Goal: Task Accomplishment & Management: Complete application form

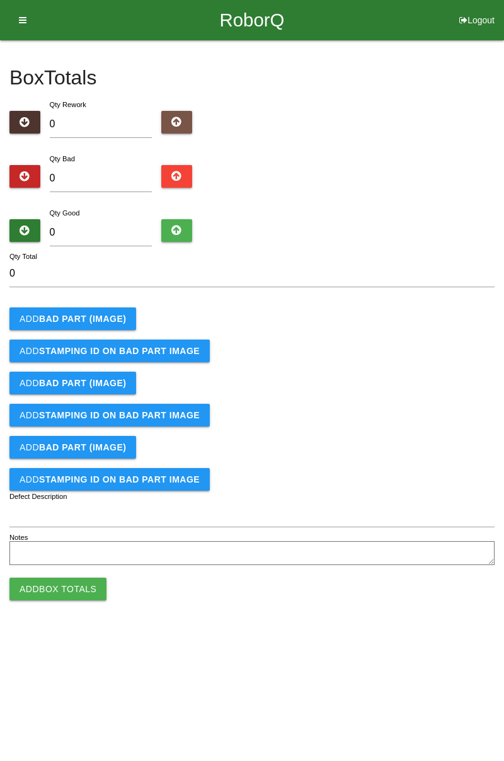
click at [106, 314] on b "BAD PART (IMAGE)" at bounding box center [82, 319] width 87 height 10
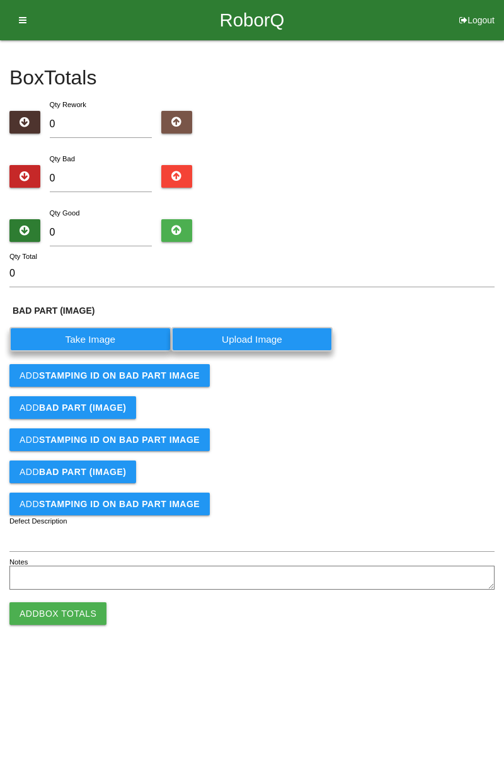
click at [107, 347] on label "Take Image" at bounding box center [90, 339] width 162 height 25
click at [0, 0] on \(IMAGE\) "Take Image" at bounding box center [0, 0] width 0 height 0
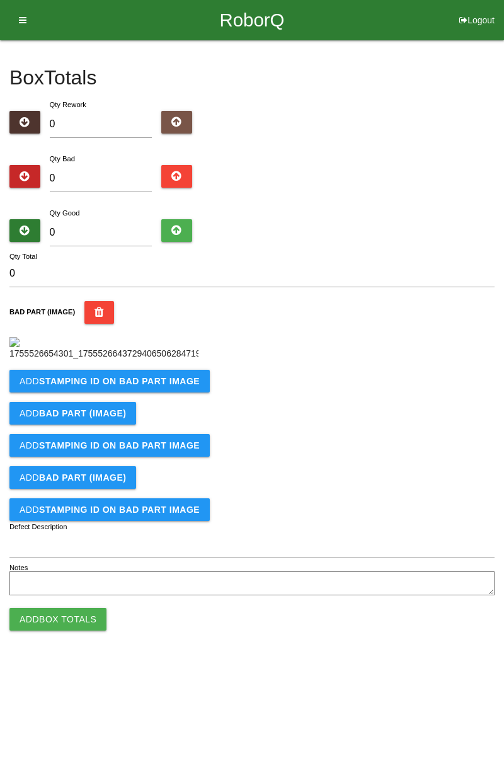
click at [153, 393] on button "Add STAMPING ID on BAD PART Image" at bounding box center [109, 381] width 200 height 23
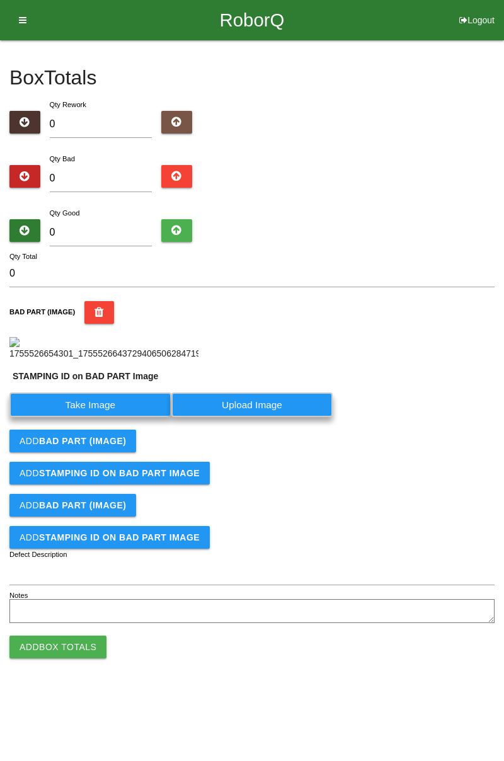
click at [112, 417] on label "Take Image" at bounding box center [90, 405] width 162 height 25
click at [0, 0] on PART "Take Image" at bounding box center [0, 0] width 0 height 0
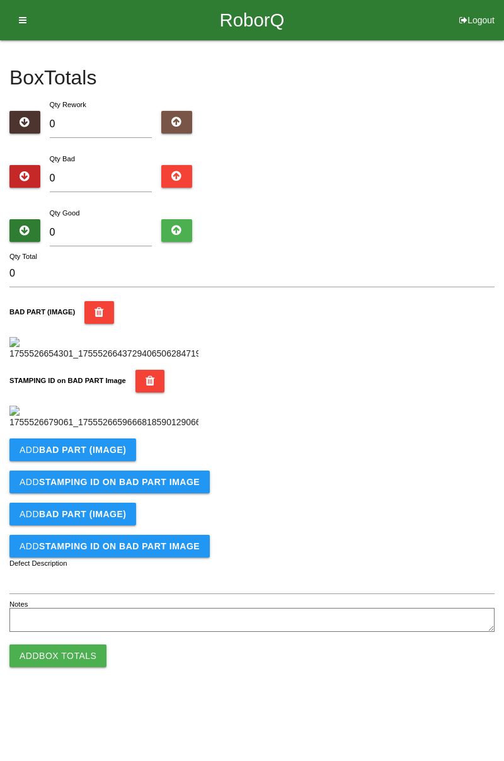
scroll to position [277, 0]
click at [125, 461] on button "Add BAD PART (IMAGE)" at bounding box center [72, 450] width 127 height 23
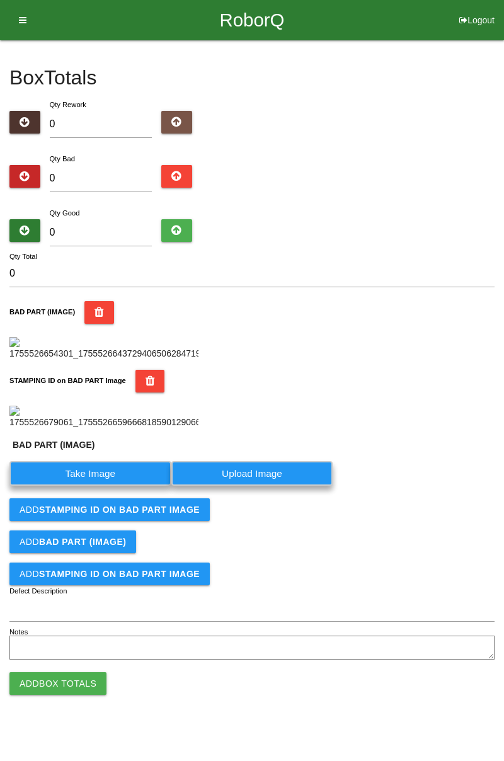
click at [96, 486] on label "Take Image" at bounding box center [90, 473] width 162 height 25
click at [0, 0] on \(IMAGE\) "Take Image" at bounding box center [0, 0] width 0 height 0
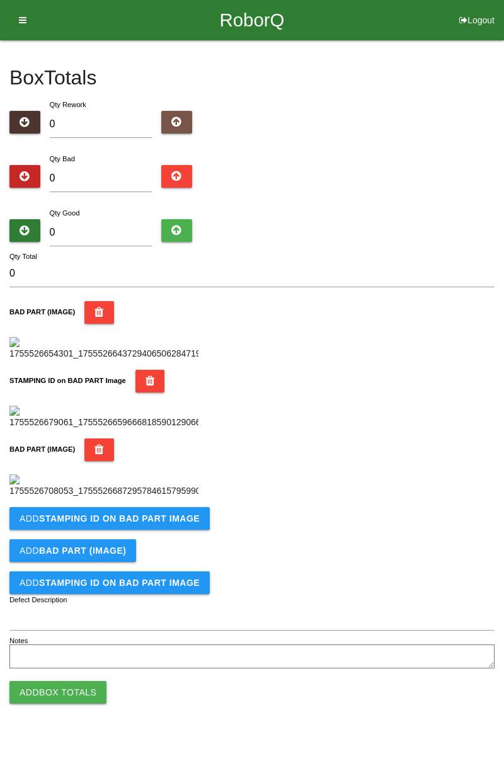
scroll to position [484, 0]
click at [173, 524] on b "STAMPING ID on BAD PART Image" at bounding box center [119, 519] width 161 height 10
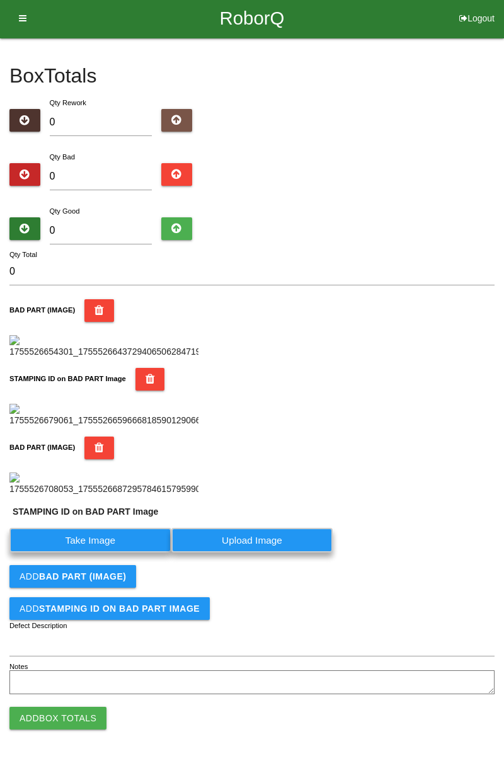
click at [117, 553] on label "Take Image" at bounding box center [90, 540] width 162 height 25
click at [0, 0] on PART "Take Image" at bounding box center [0, 0] width 0 height 0
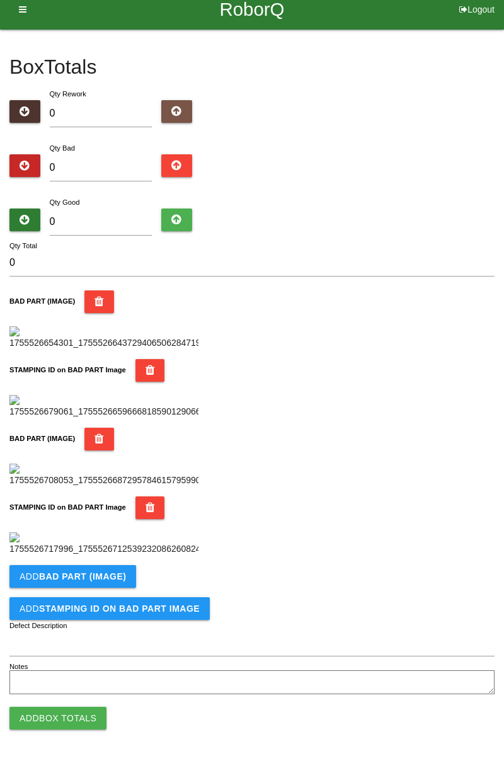
scroll to position [0, 0]
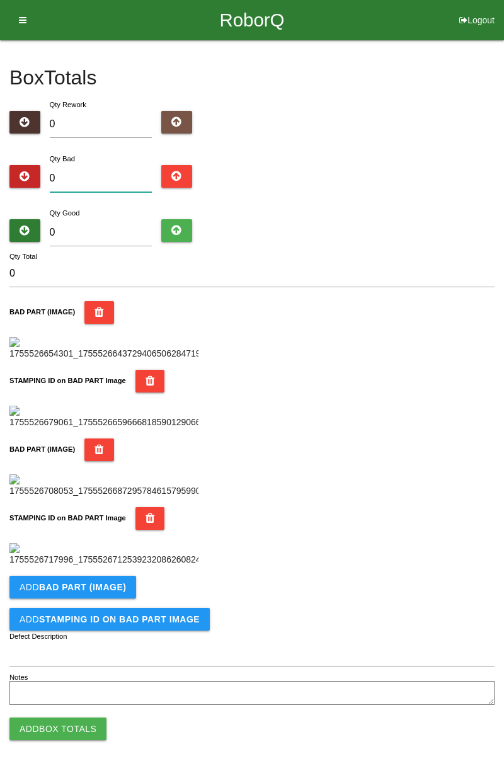
click at [125, 176] on input "0" at bounding box center [101, 178] width 103 height 27
type input "1"
type input "10"
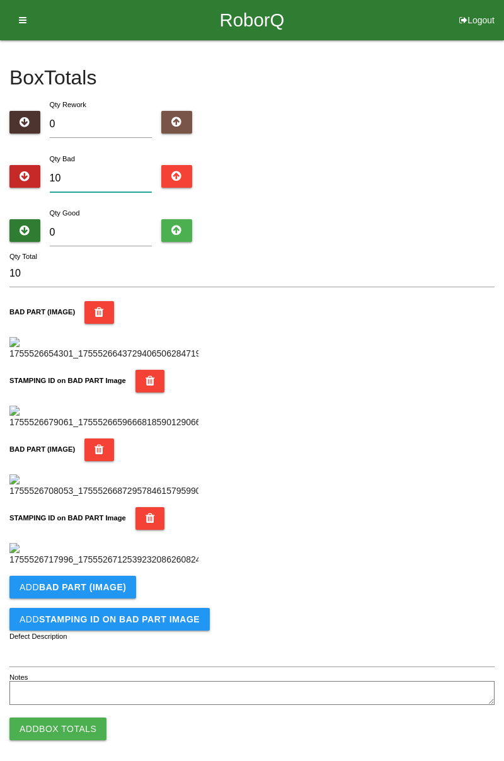
type input "10"
click at [127, 226] on input "0" at bounding box center [101, 232] width 103 height 27
type input "7"
type input "17"
type input "74"
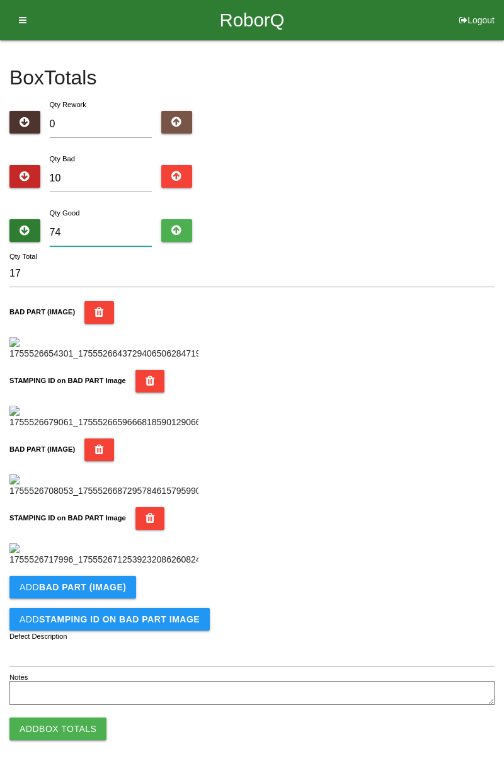
type input "84"
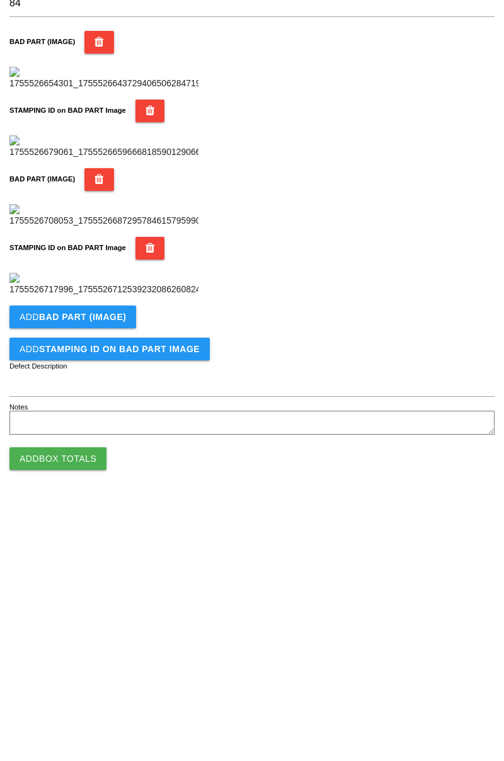
scroll to position [691, 0]
type input "74"
click at [98, 577] on b "BAD PART (IMAGE)" at bounding box center [82, 577] width 87 height 10
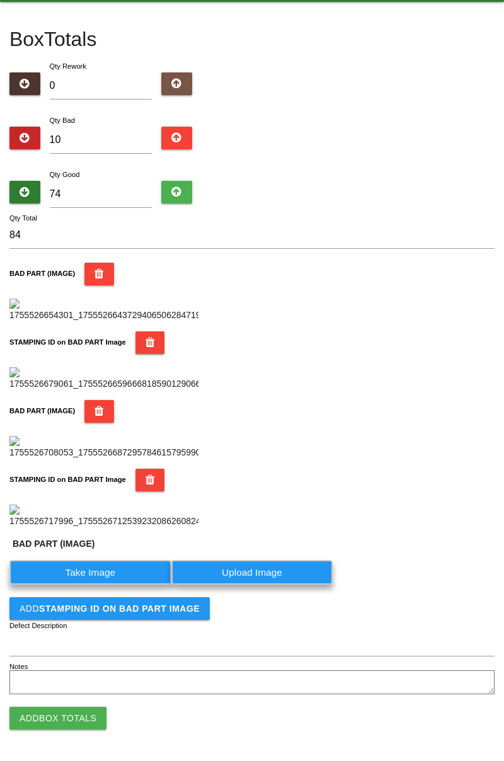
scroll to position [718, 0]
click at [125, 579] on label "Take Image" at bounding box center [90, 572] width 162 height 25
click at [0, 0] on \(IMAGE\) "Take Image" at bounding box center [0, 0] width 0 height 0
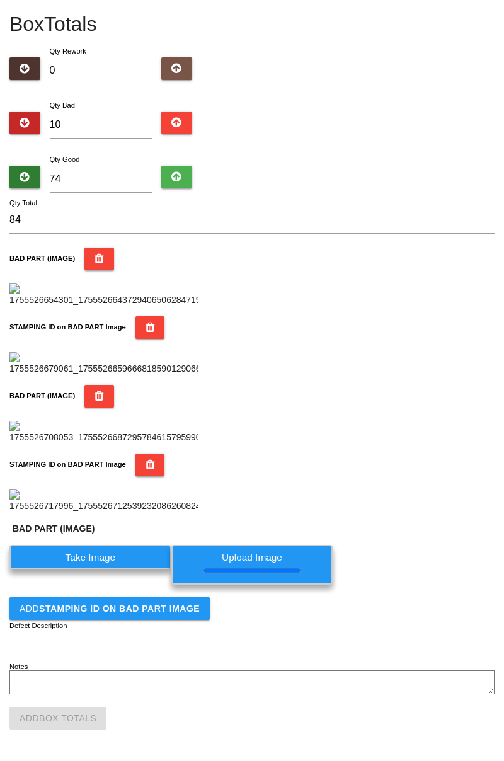
click at [147, 620] on button "Add STAMPING ID on BAD PART Image" at bounding box center [109, 608] width 200 height 23
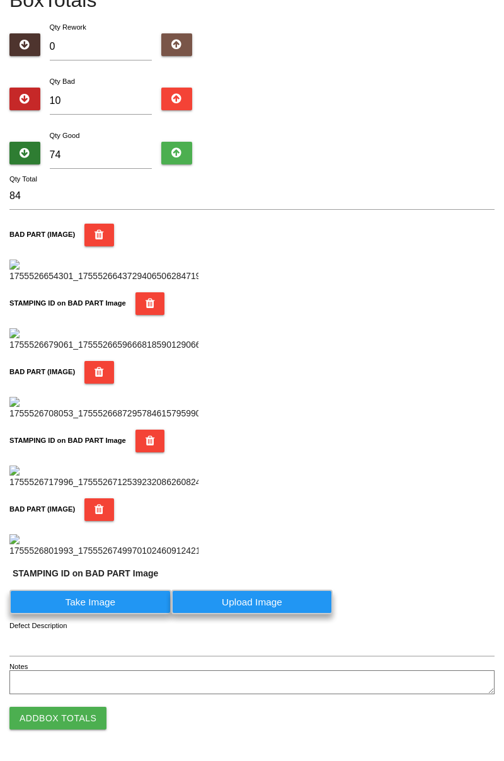
click at [130, 558] on img at bounding box center [103, 545] width 189 height 23
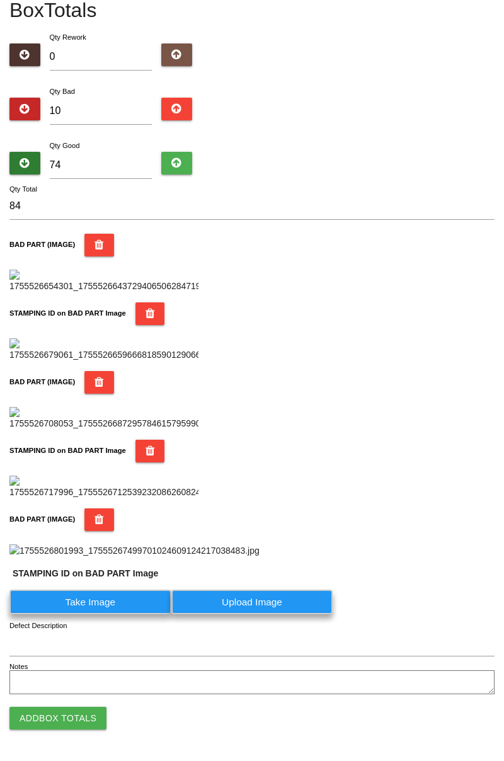
scroll to position [1224, 0]
click at [107, 604] on label "Take Image" at bounding box center [90, 602] width 162 height 25
click at [0, 0] on PART "Take Image" at bounding box center [0, 0] width 0 height 0
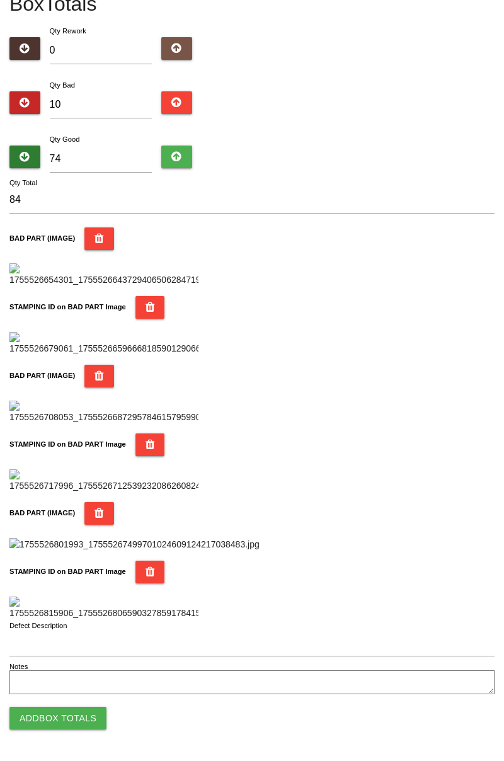
scroll to position [1400, 0]
click at [84, 715] on button "Add Box Totals" at bounding box center [57, 718] width 97 height 23
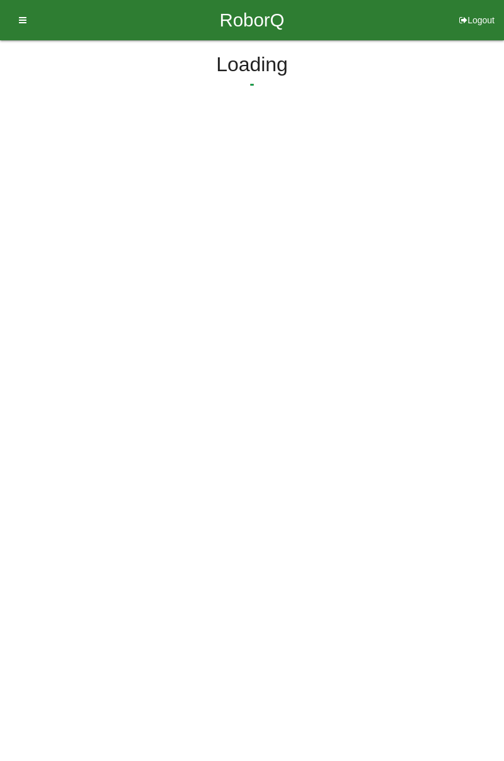
scroll to position [0, 0]
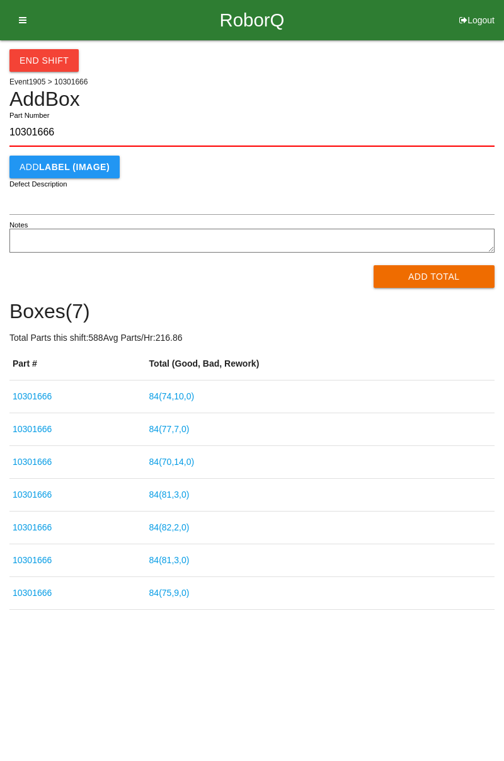
type input "10301666"
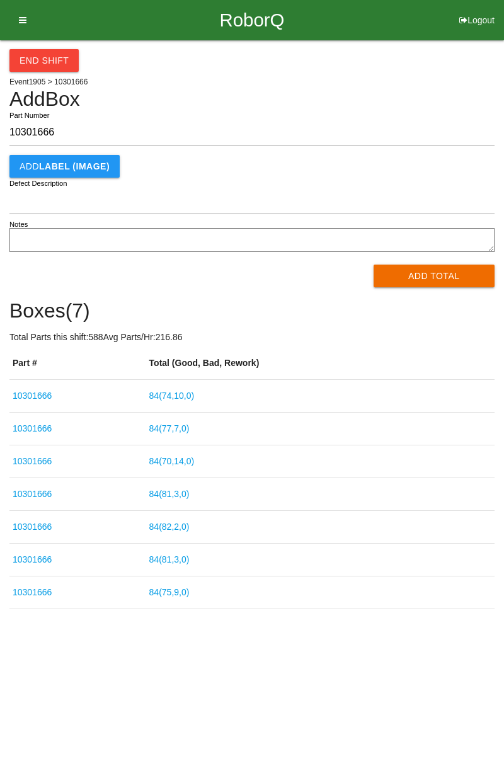
click at [449, 274] on button "Add Total" at bounding box center [435, 276] width 122 height 23
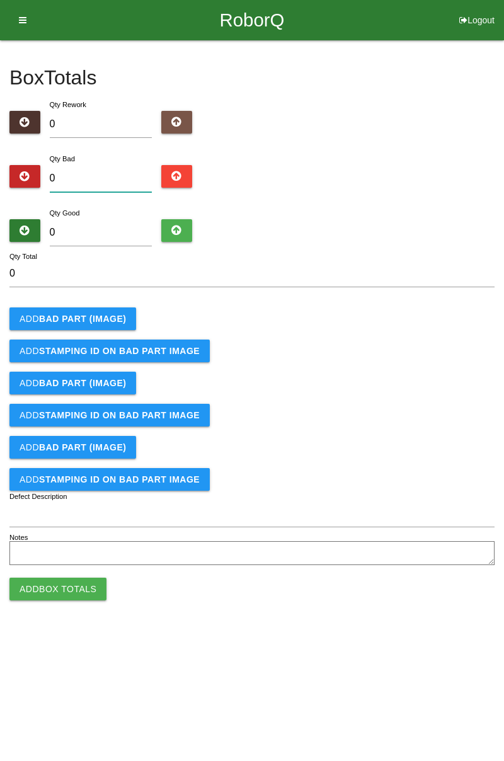
click at [112, 173] on input "0" at bounding box center [101, 178] width 103 height 27
type input "1"
type input "11"
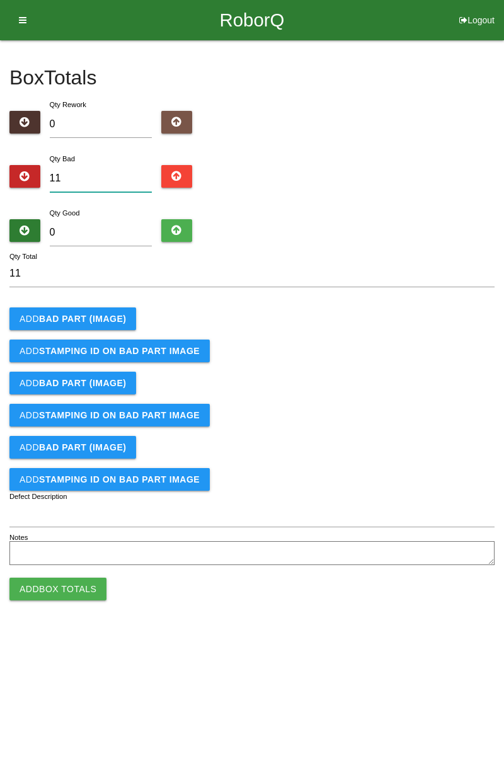
type input "11"
click at [124, 228] on input "0" at bounding box center [101, 232] width 103 height 27
type input "7"
type input "18"
type input "73"
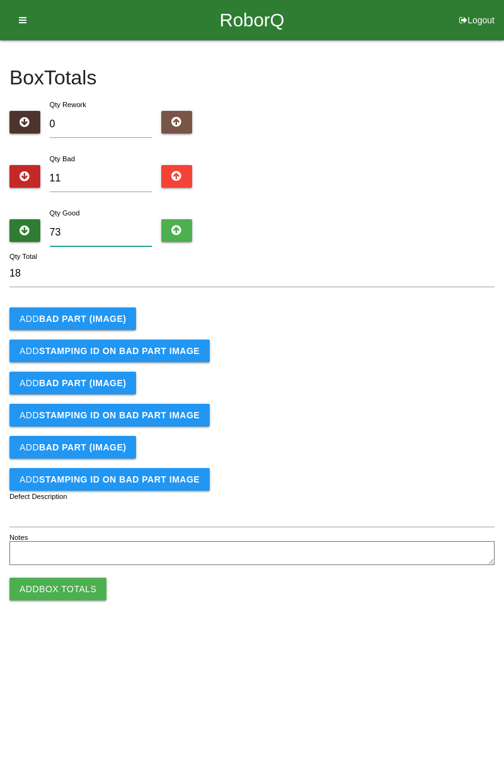
type input "84"
type input "73"
click at [101, 325] on button "Add BAD PART (IMAGE)" at bounding box center [72, 319] width 127 height 23
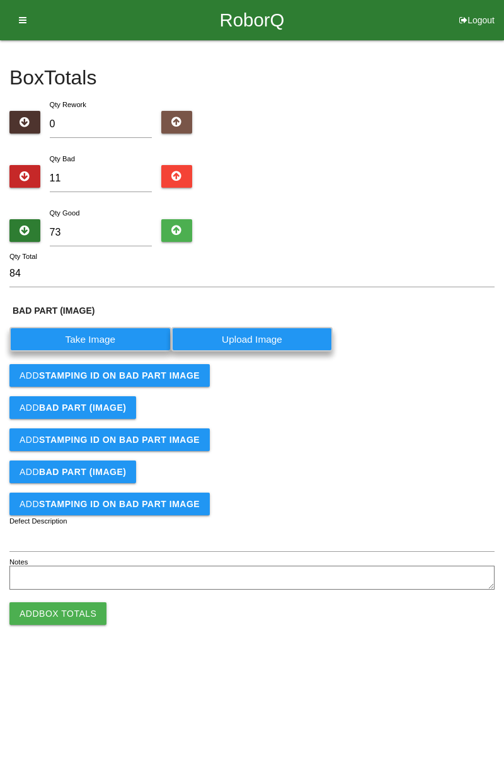
click at [114, 339] on label "Take Image" at bounding box center [90, 339] width 162 height 25
click at [0, 0] on \(IMAGE\) "Take Image" at bounding box center [0, 0] width 0 height 0
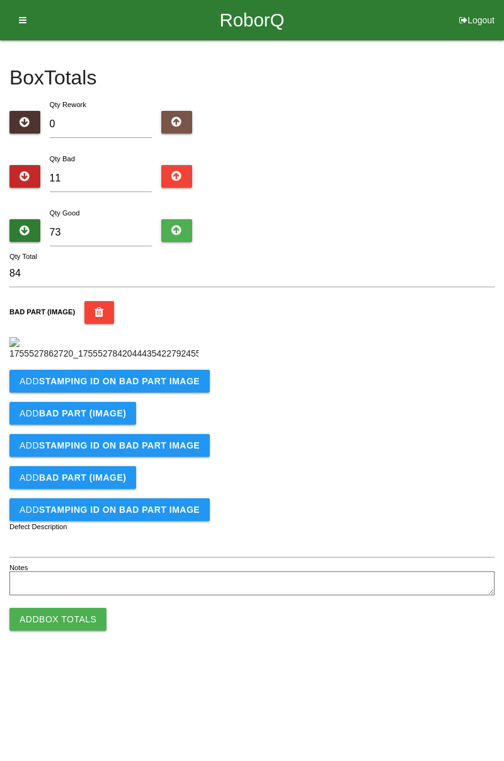
click at [154, 386] on b "STAMPING ID on BAD PART Image" at bounding box center [119, 381] width 161 height 10
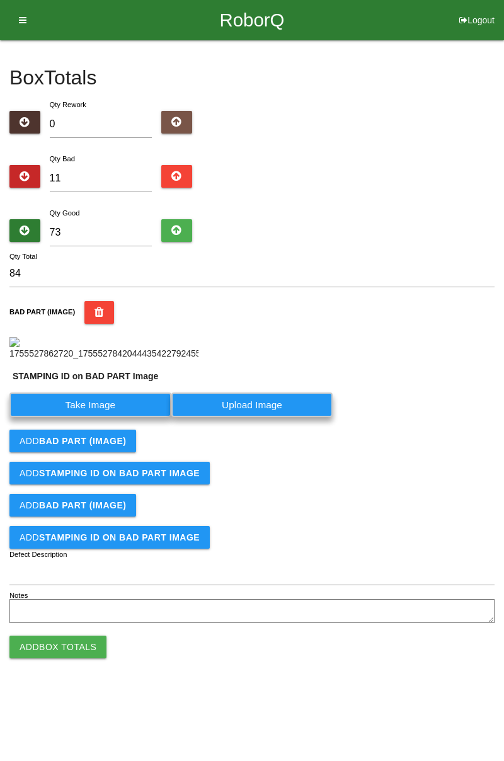
click at [103, 417] on label "Take Image" at bounding box center [90, 405] width 162 height 25
click at [0, 0] on PART "Take Image" at bounding box center [0, 0] width 0 height 0
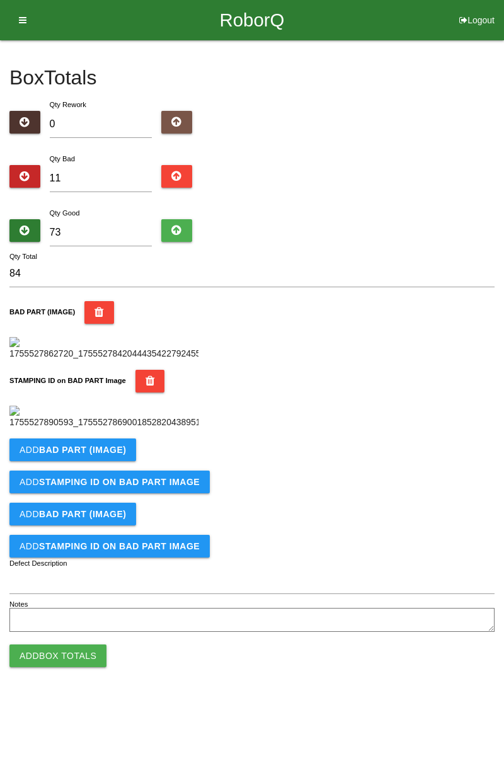
scroll to position [277, 0]
click at [117, 461] on button "Add BAD PART (IMAGE)" at bounding box center [72, 450] width 127 height 23
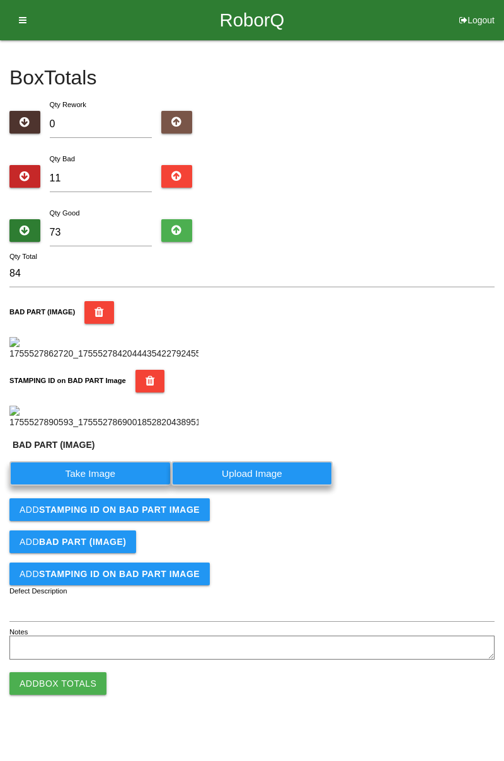
click at [110, 486] on label "Take Image" at bounding box center [90, 473] width 162 height 25
click at [0, 0] on \(IMAGE\) "Take Image" at bounding box center [0, 0] width 0 height 0
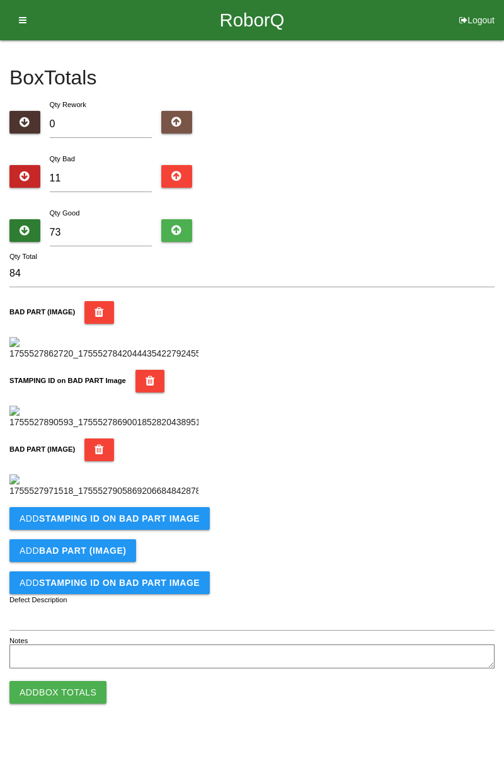
scroll to position [484, 0]
click at [180, 530] on button "Add STAMPING ID on BAD PART Image" at bounding box center [109, 518] width 200 height 23
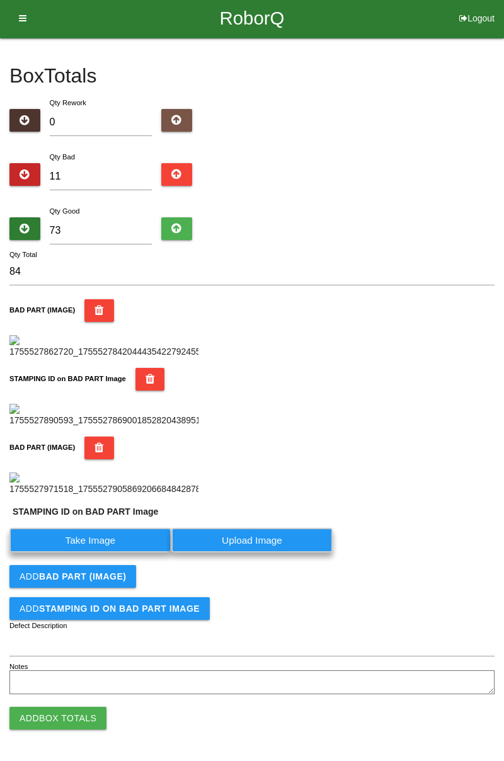
click at [130, 553] on label "Take Image" at bounding box center [90, 540] width 162 height 25
click at [0, 0] on PART "Take Image" at bounding box center [0, 0] width 0 height 0
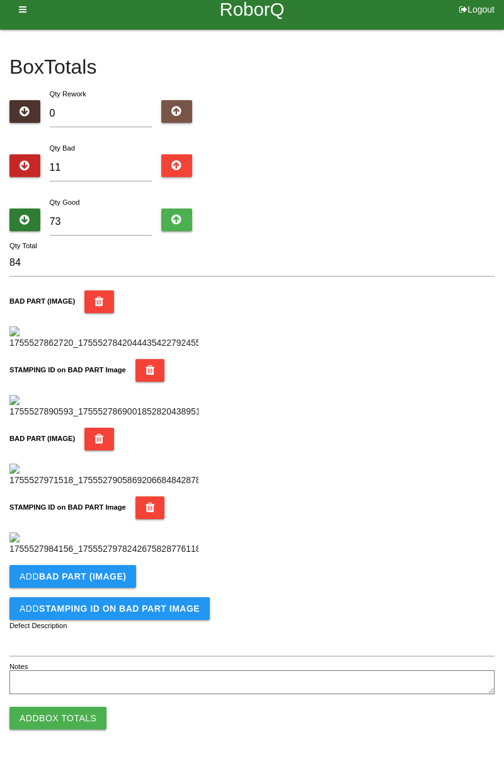
scroll to position [691, 0]
click at [97, 574] on b "BAD PART (IMAGE)" at bounding box center [82, 577] width 87 height 10
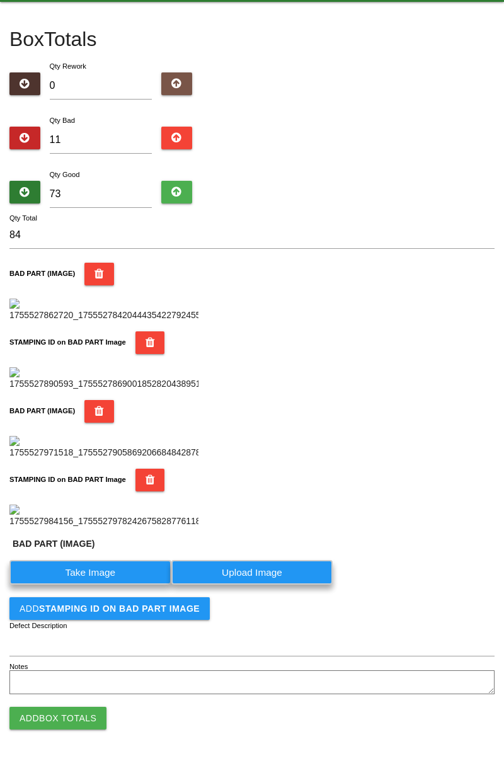
click at [103, 585] on label "Take Image" at bounding box center [90, 572] width 162 height 25
click at [0, 0] on \(IMAGE\) "Take Image" at bounding box center [0, 0] width 0 height 0
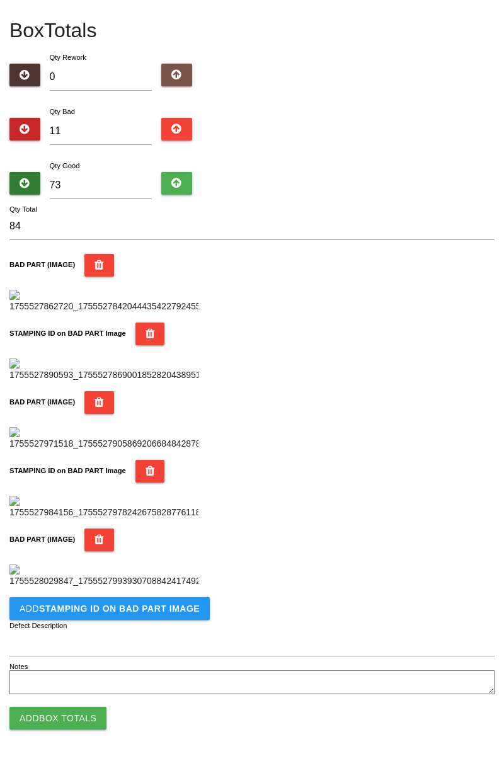
scroll to position [897, 0]
click at [137, 613] on b "STAMPING ID on BAD PART Image" at bounding box center [119, 609] width 161 height 10
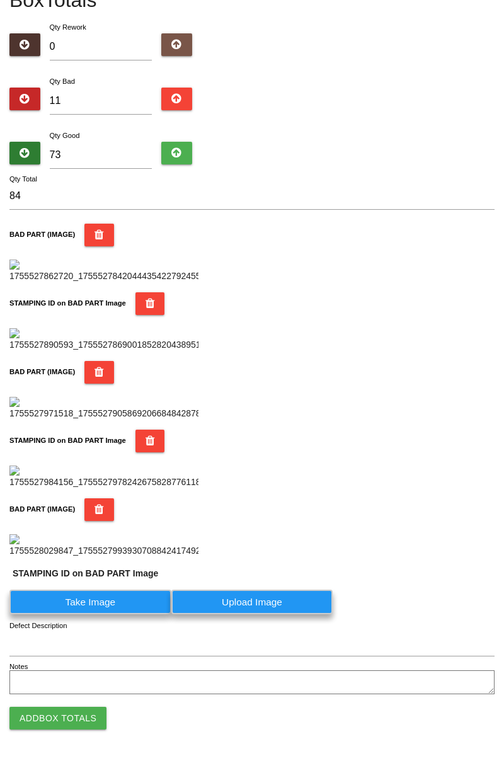
click at [127, 614] on label "Take Image" at bounding box center [90, 602] width 162 height 25
click at [0, 0] on PART "Take Image" at bounding box center [0, 0] width 0 height 0
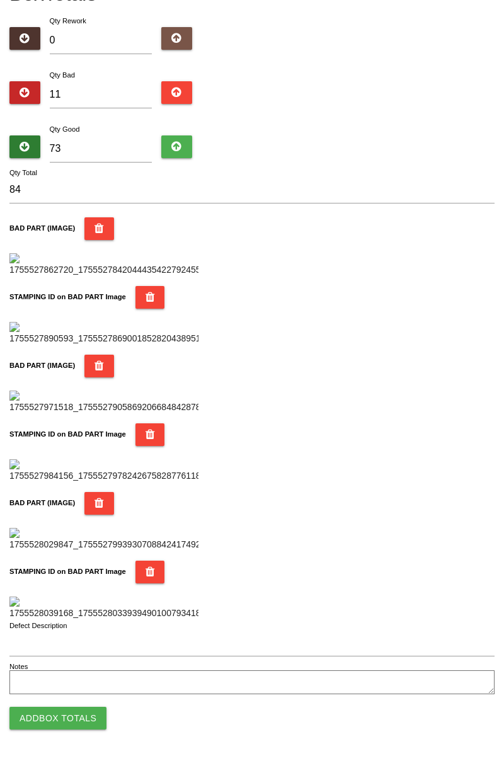
scroll to position [1104, 0]
click at [74, 713] on button "Add Box Totals" at bounding box center [57, 718] width 97 height 23
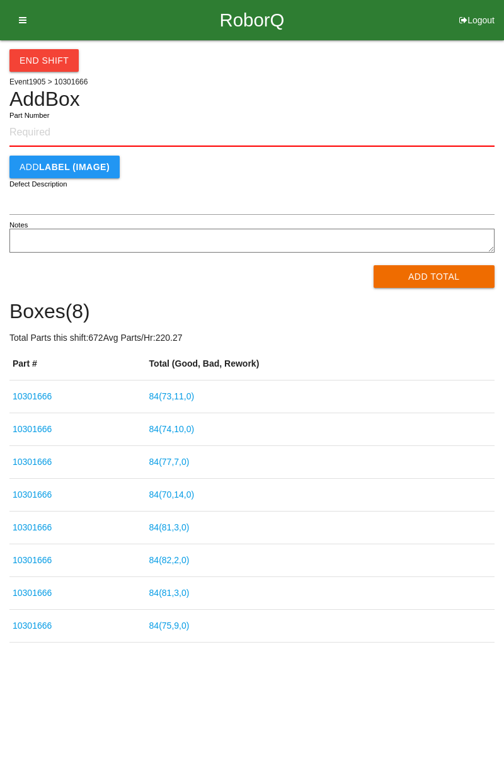
click at [50, 130] on input "Part Number" at bounding box center [251, 133] width 485 height 28
type input "10301666"
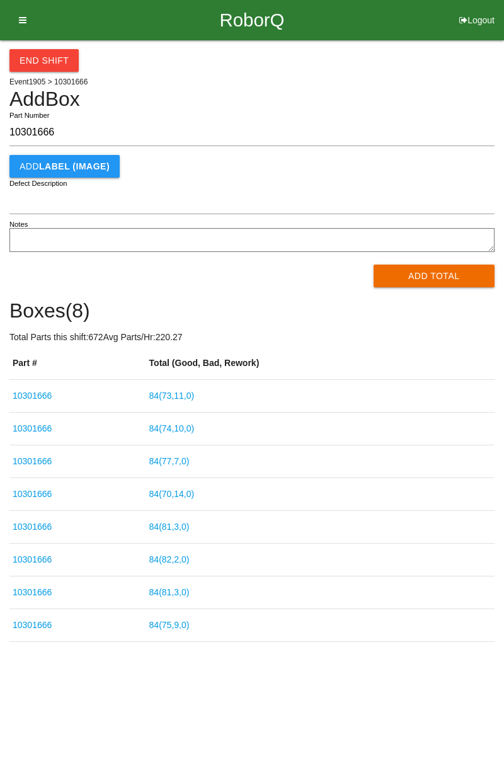
click at [424, 279] on button "Add Total" at bounding box center [435, 276] width 122 height 23
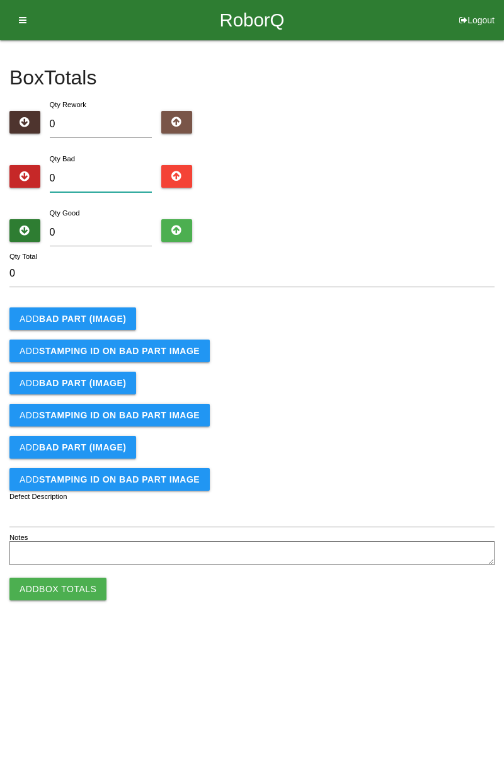
click at [93, 178] on input "0" at bounding box center [101, 178] width 103 height 27
type input "1"
type input "12"
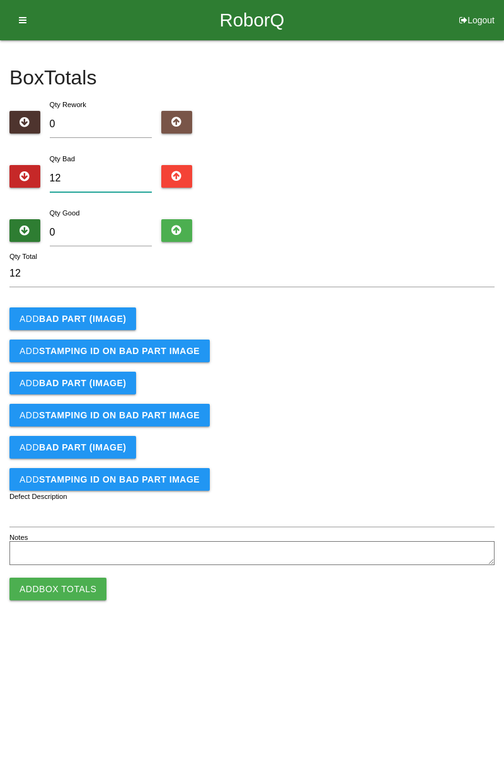
type input "12"
click at [97, 227] on input "0" at bounding box center [101, 232] width 103 height 27
type input "7"
type input "19"
type input "72"
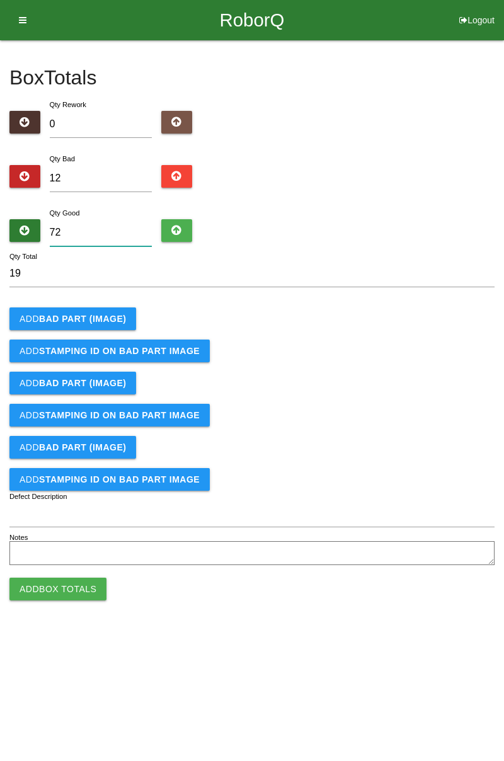
type input "84"
type input "72"
click at [101, 315] on b "BAD PART (IMAGE)" at bounding box center [82, 319] width 87 height 10
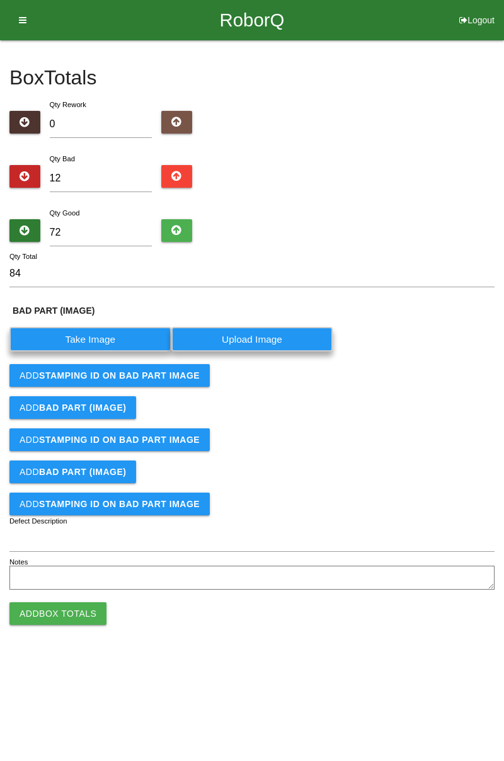
click at [107, 336] on label "Take Image" at bounding box center [90, 339] width 162 height 25
click at [0, 0] on \(IMAGE\) "Take Image" at bounding box center [0, 0] width 0 height 0
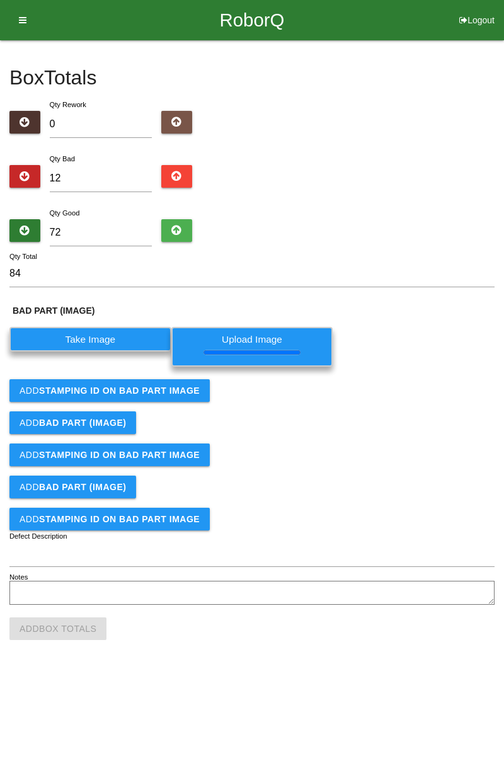
click at [169, 398] on button "Add STAMPING ID on BAD PART Image" at bounding box center [109, 390] width 200 height 23
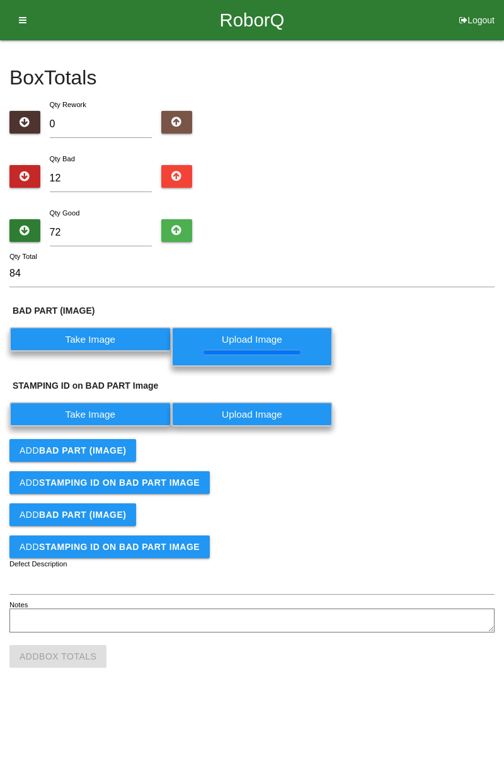
click at [118, 439] on button "Add BAD PART (IMAGE)" at bounding box center [72, 450] width 127 height 23
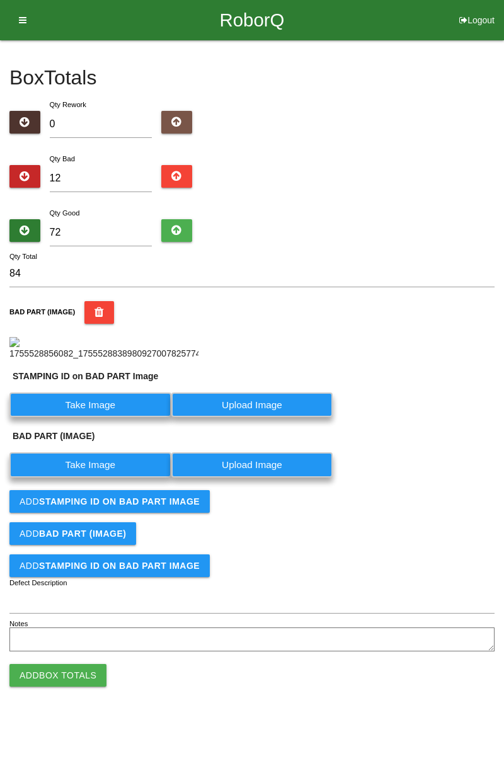
click at [117, 417] on label "Take Image" at bounding box center [90, 405] width 162 height 25
click at [0, 0] on PART "Take Image" at bounding box center [0, 0] width 0 height 0
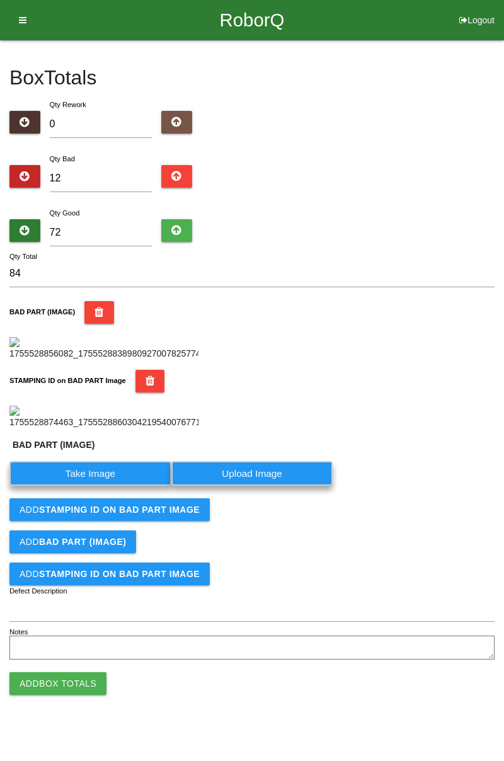
scroll to position [305, 0]
click at [131, 486] on label "Take Image" at bounding box center [90, 473] width 162 height 25
click at [0, 0] on \(IMAGE\) "Take Image" at bounding box center [0, 0] width 0 height 0
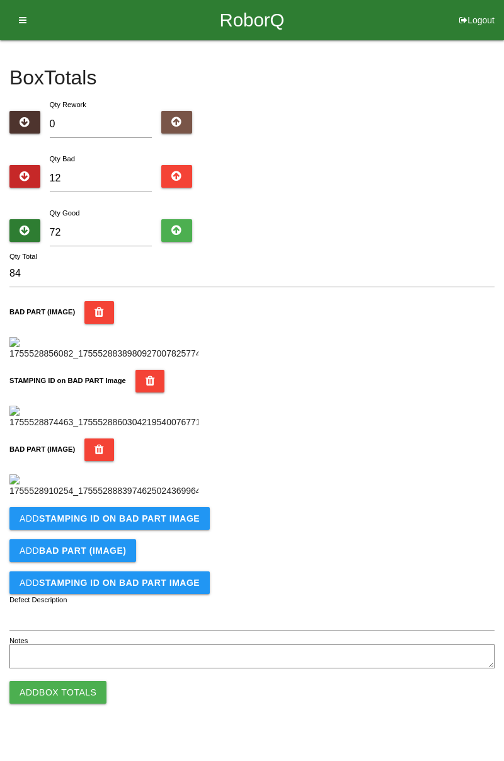
scroll to position [484, 0]
click at [148, 524] on b "STAMPING ID on BAD PART Image" at bounding box center [119, 519] width 161 height 10
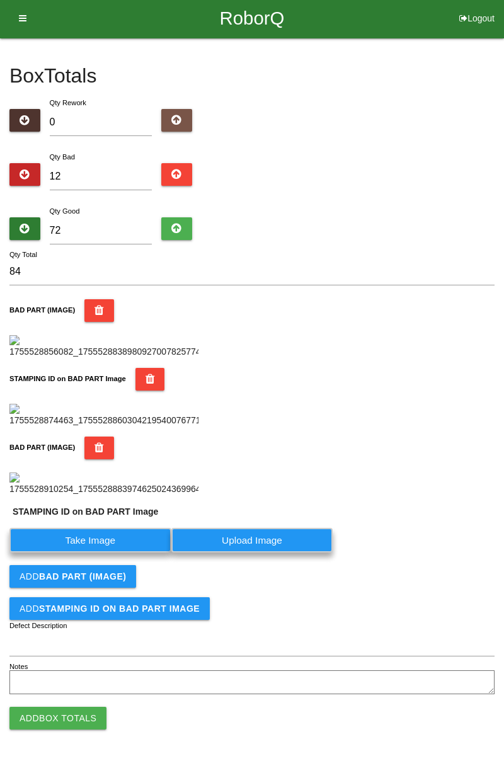
click at [114, 553] on label "Take Image" at bounding box center [90, 540] width 162 height 25
click at [0, 0] on PART "Take Image" at bounding box center [0, 0] width 0 height 0
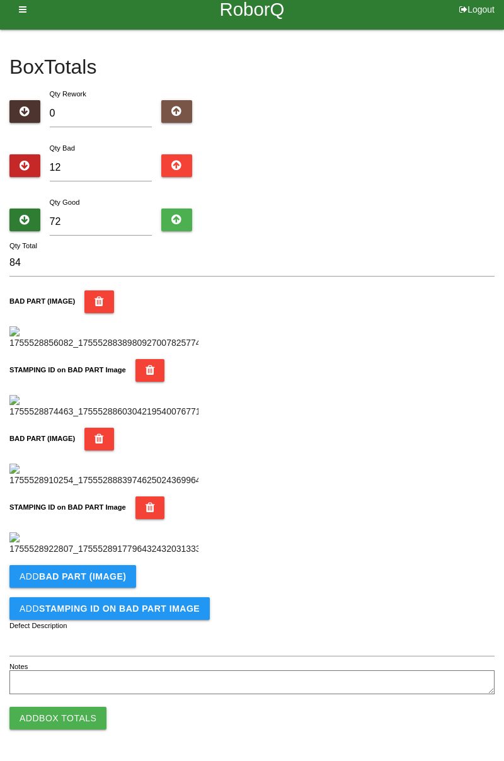
scroll to position [691, 0]
click at [129, 578] on button "Add BAD PART (IMAGE)" at bounding box center [72, 576] width 127 height 23
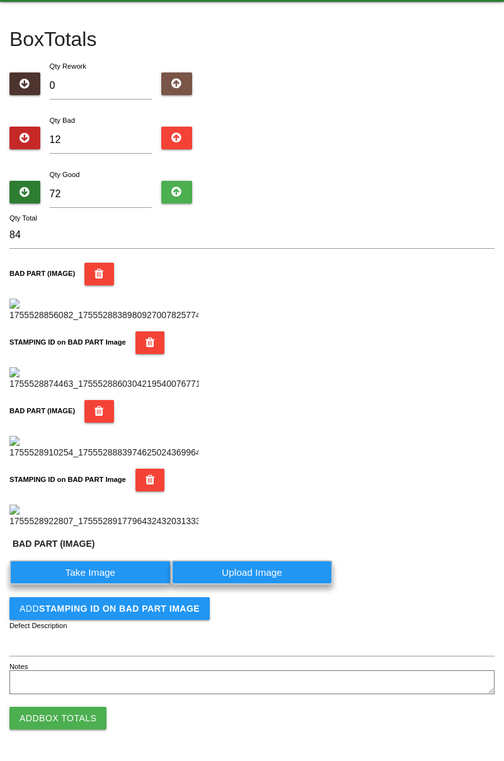
click at [115, 585] on label "Take Image" at bounding box center [90, 572] width 162 height 25
click at [0, 0] on \(IMAGE\) "Take Image" at bounding box center [0, 0] width 0 height 0
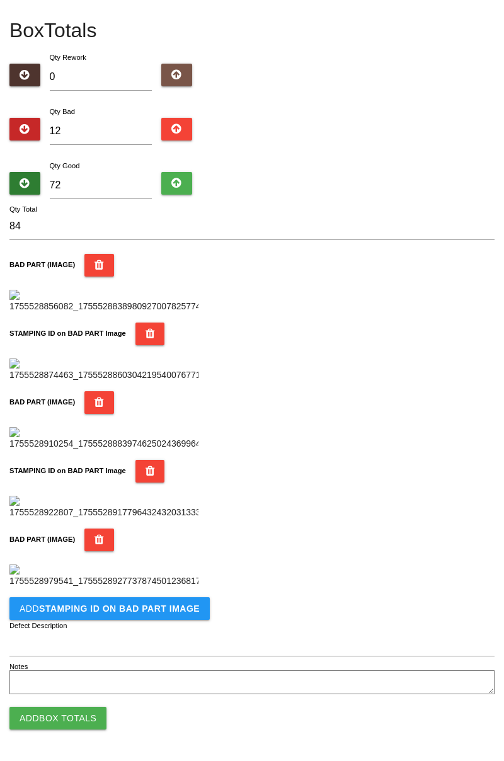
scroll to position [897, 0]
click at [170, 614] on button "Add STAMPING ID on BAD PART Image" at bounding box center [109, 608] width 200 height 23
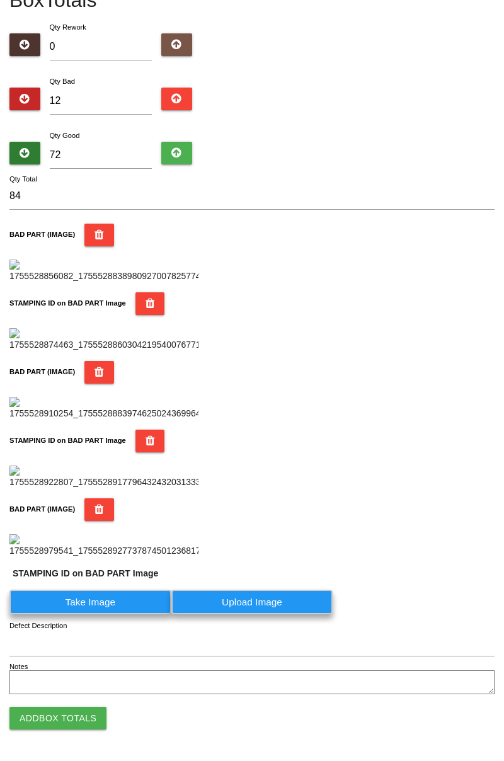
click at [127, 614] on label "Take Image" at bounding box center [90, 602] width 162 height 25
click at [0, 0] on PART "Take Image" at bounding box center [0, 0] width 0 height 0
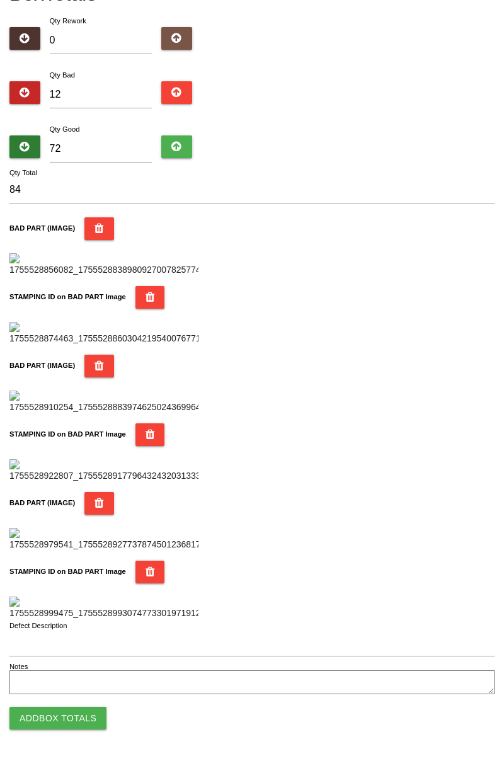
scroll to position [1104, 0]
click at [87, 711] on button "Add Box Totals" at bounding box center [57, 718] width 97 height 23
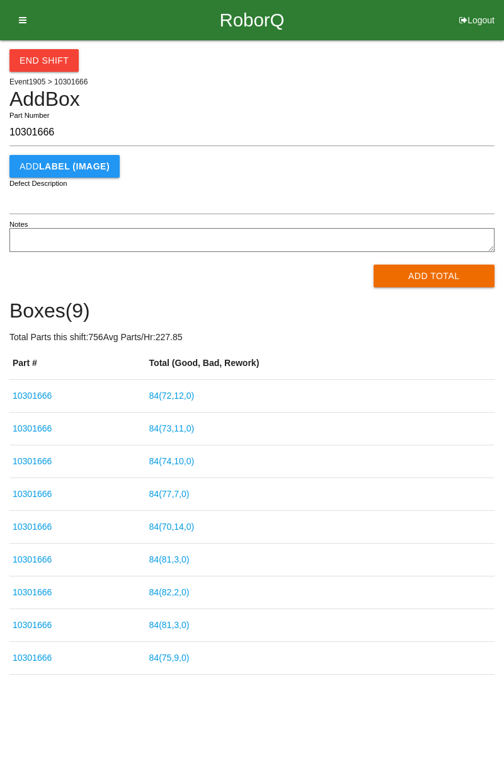
type input "10301666"
click at [444, 281] on button "Add Total" at bounding box center [435, 276] width 122 height 23
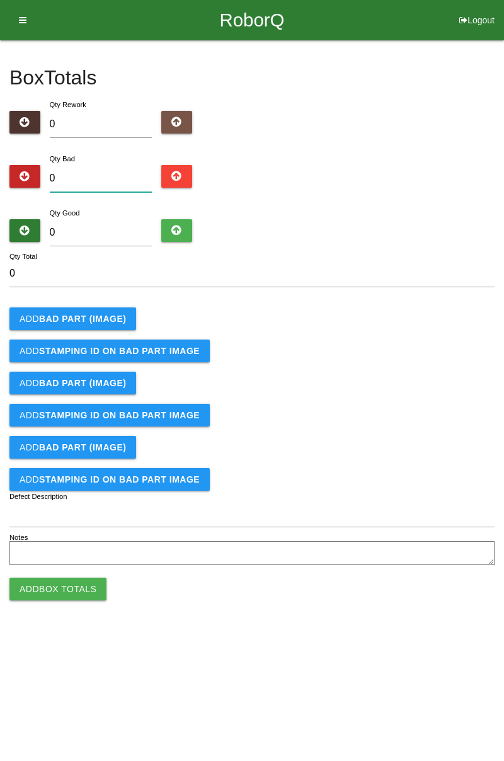
click at [115, 184] on input "0" at bounding box center [101, 178] width 103 height 27
type input "1"
type input "15"
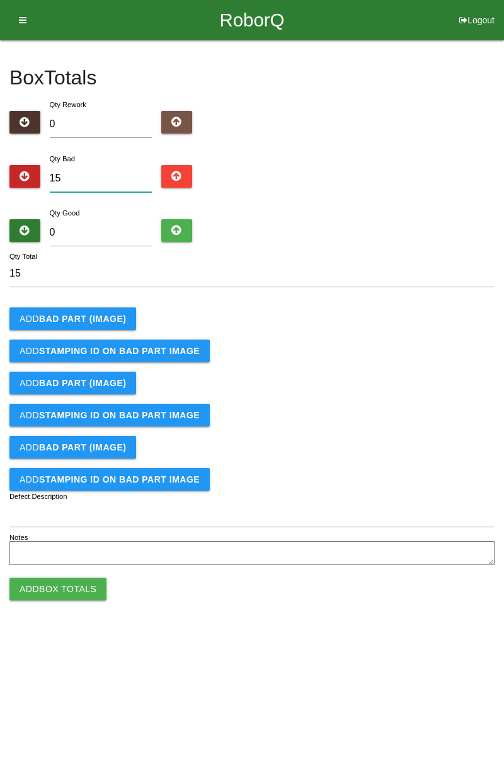
type input "15"
click at [82, 320] on b "BAD PART (IMAGE)" at bounding box center [82, 319] width 87 height 10
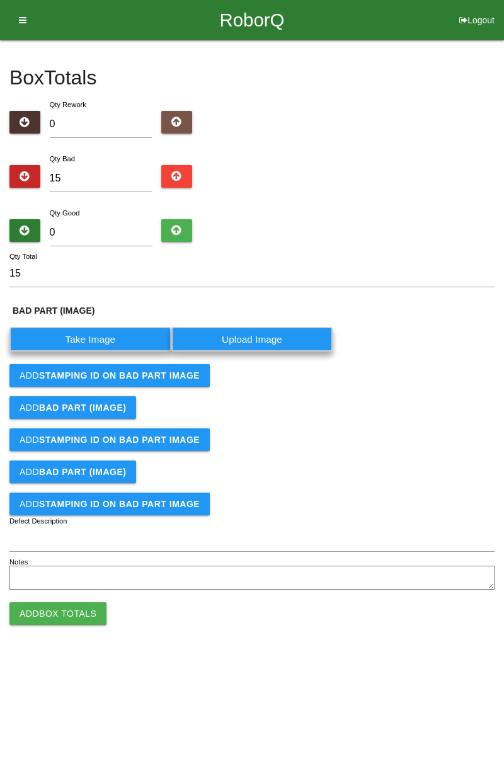
click at [74, 347] on label "Take Image" at bounding box center [90, 339] width 162 height 25
click at [0, 0] on \(IMAGE\) "Take Image" at bounding box center [0, 0] width 0 height 0
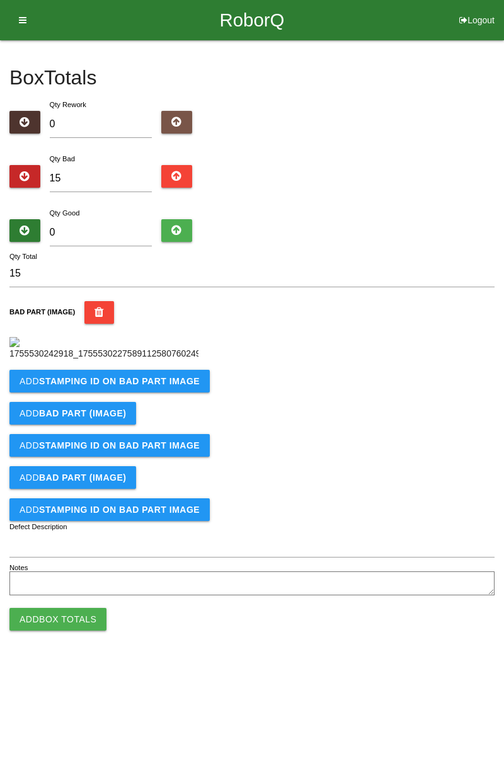
scroll to position [71, 0]
click at [76, 386] on b "STAMPING ID on BAD PART Image" at bounding box center [119, 381] width 161 height 10
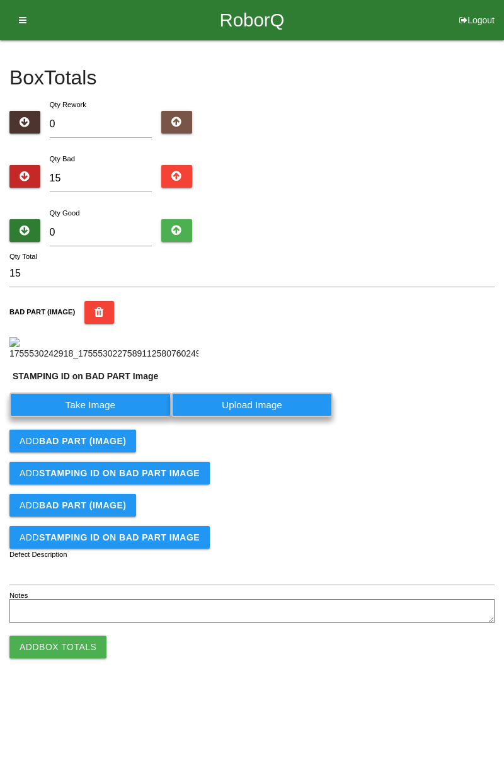
click at [73, 417] on label "Take Image" at bounding box center [90, 405] width 162 height 25
click at [0, 0] on PART "Take Image" at bounding box center [0, 0] width 0 height 0
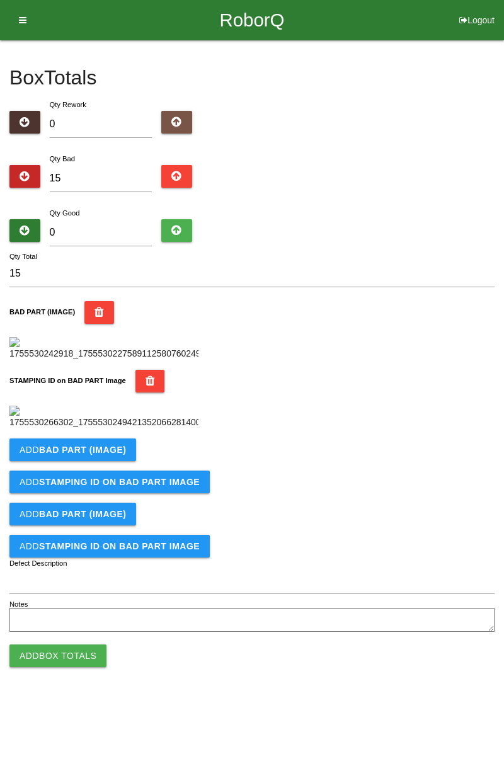
scroll to position [277, 0]
click at [78, 461] on button "Add BAD PART (IMAGE)" at bounding box center [72, 450] width 127 height 23
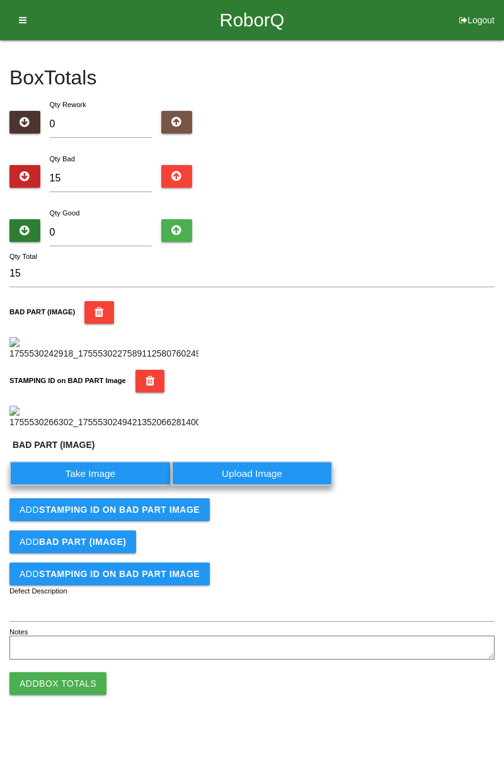
click at [70, 486] on label "Take Image" at bounding box center [90, 473] width 162 height 25
click at [0, 0] on \(IMAGE\) "Take Image" at bounding box center [0, 0] width 0 height 0
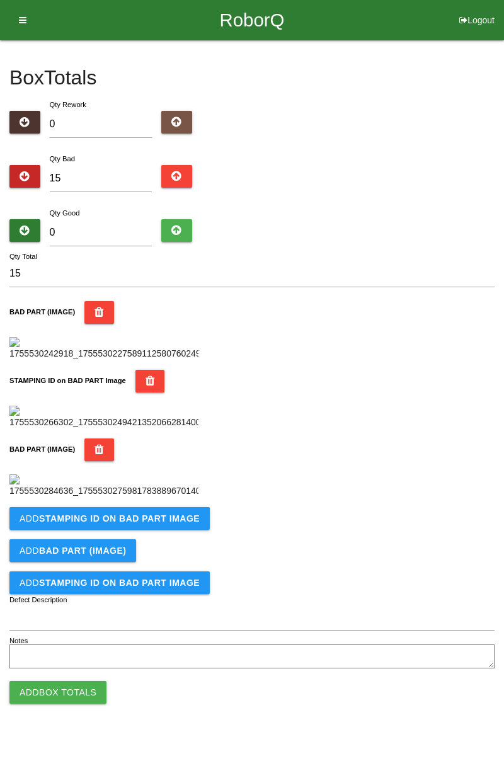
scroll to position [373, 0]
click at [81, 524] on b "STAMPING ID on BAD PART Image" at bounding box center [119, 519] width 161 height 10
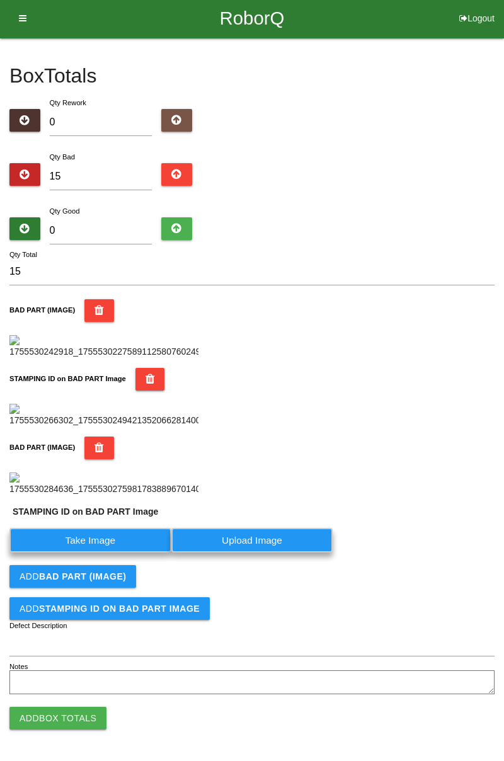
click at [105, 553] on label "Take Image" at bounding box center [90, 540] width 162 height 25
click at [0, 0] on PART "Take Image" at bounding box center [0, 0] width 0 height 0
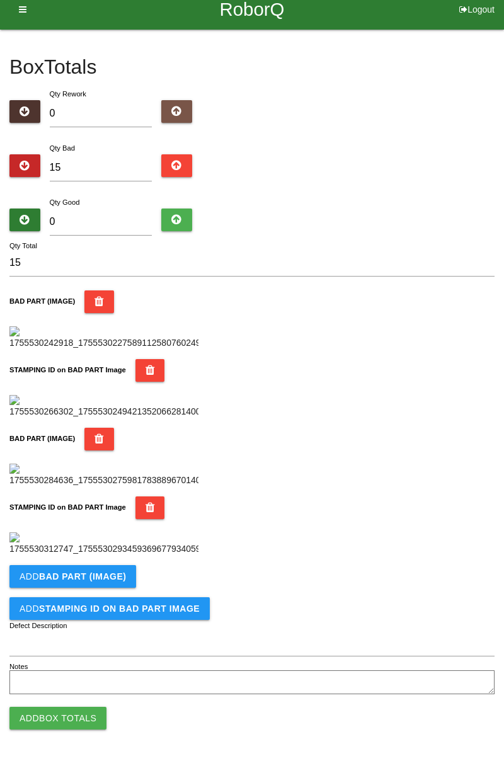
scroll to position [691, 0]
click at [73, 584] on button "Add BAD PART (IMAGE)" at bounding box center [72, 576] width 127 height 23
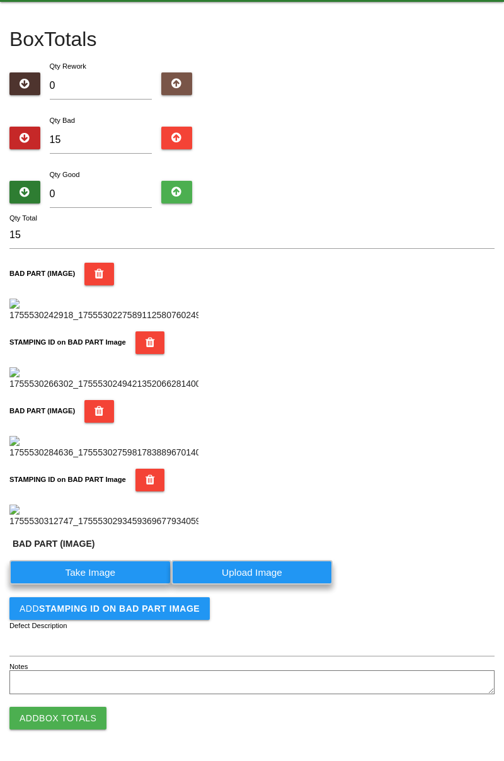
click at [72, 585] on label "Take Image" at bounding box center [90, 572] width 162 height 25
click at [0, 0] on \(IMAGE\) "Take Image" at bounding box center [0, 0] width 0 height 0
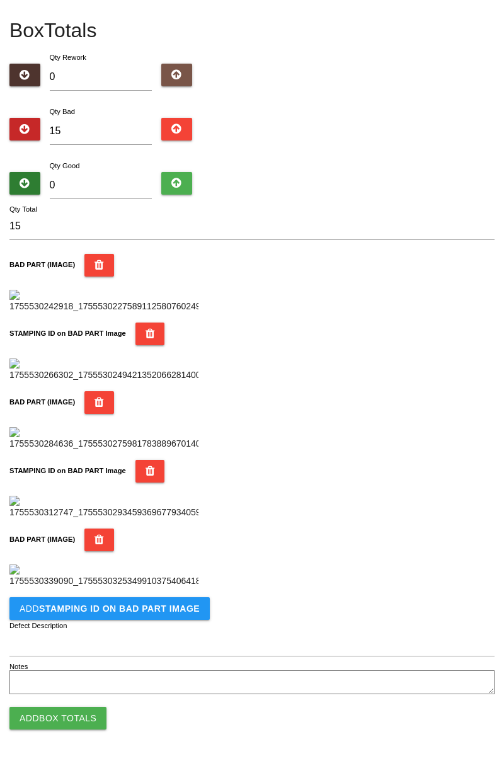
scroll to position [897, 0]
click at [81, 618] on button "Add STAMPING ID on BAD PART Image" at bounding box center [109, 608] width 200 height 23
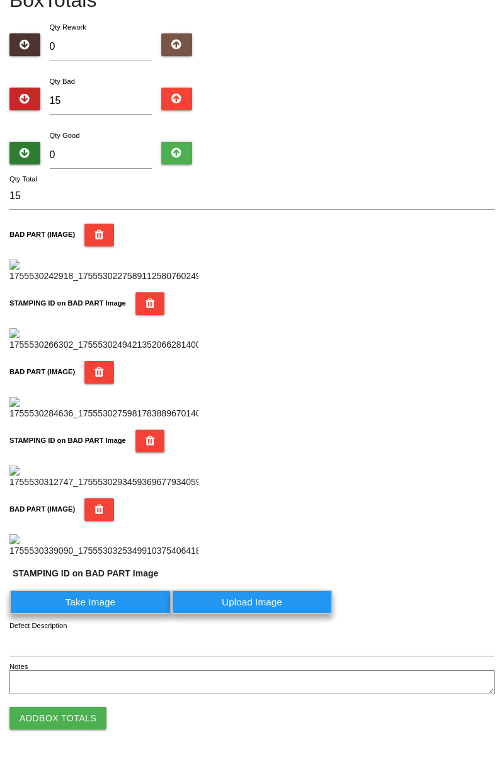
click at [68, 614] on label "Take Image" at bounding box center [90, 602] width 162 height 25
click at [0, 0] on PART "Take Image" at bounding box center [0, 0] width 0 height 0
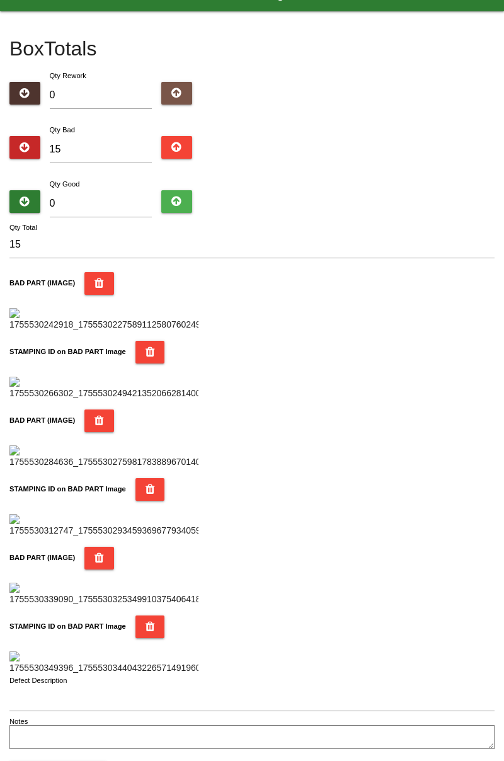
scroll to position [26, 0]
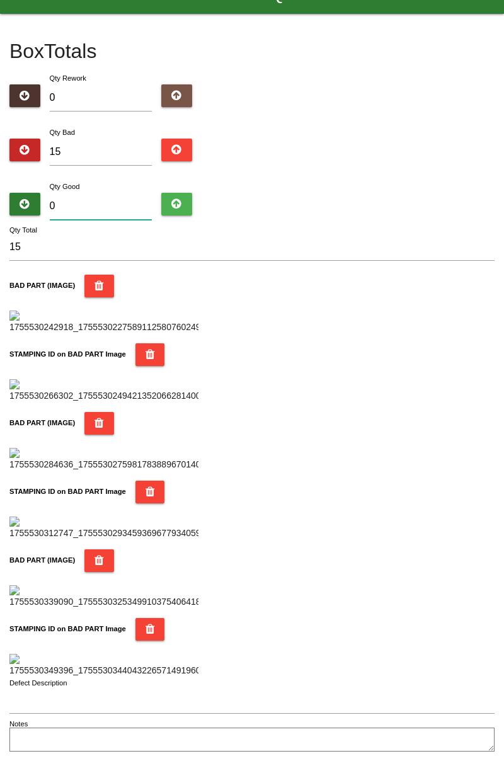
click at [74, 203] on input "0" at bounding box center [101, 206] width 103 height 27
type input "7"
type input "22"
type input "74"
type input "89"
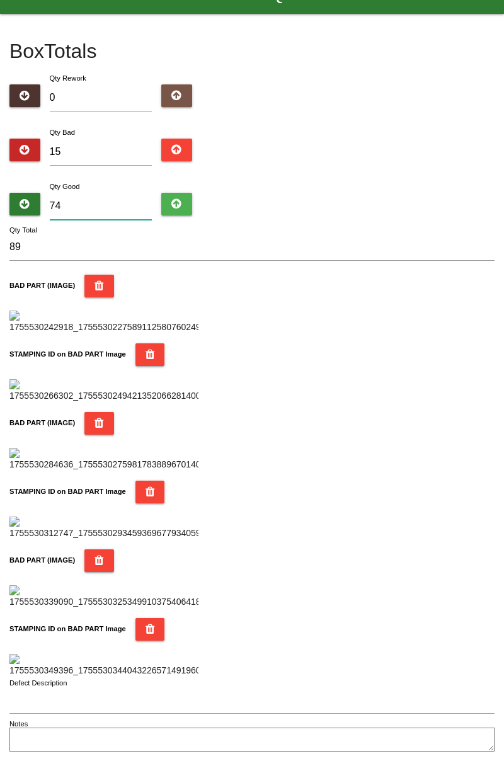
type input "7"
type input "22"
type input "71"
type input "86"
type input "7"
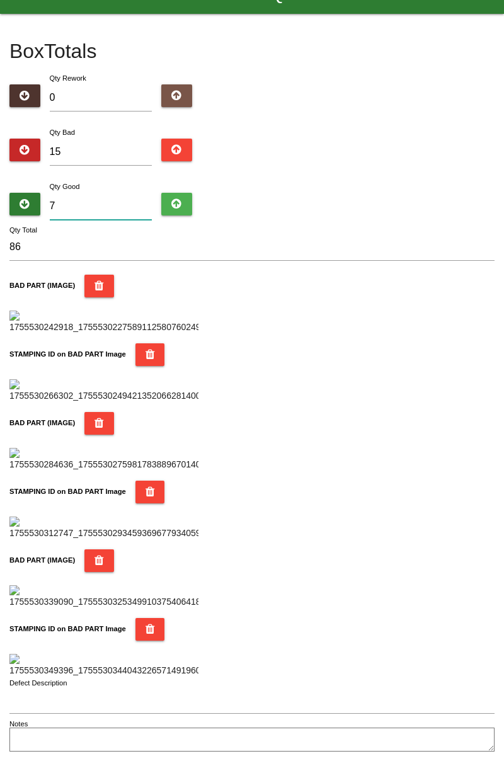
type input "22"
type input "0"
type input "15"
type input "6"
type input "21"
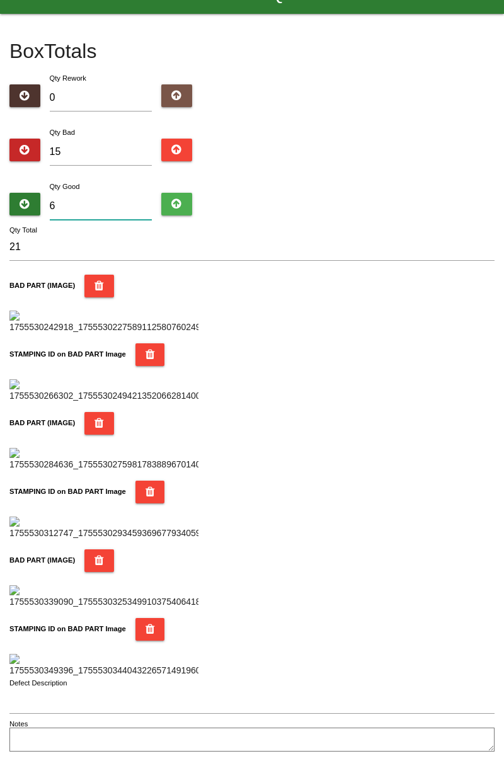
type input "69"
type input "84"
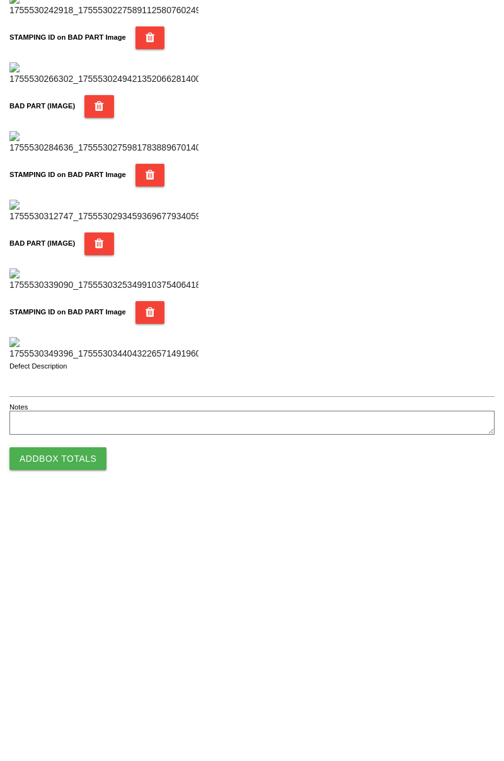
scroll to position [1104, 0]
type input "69"
click at [76, 721] on button "Add Box Totals" at bounding box center [57, 718] width 97 height 23
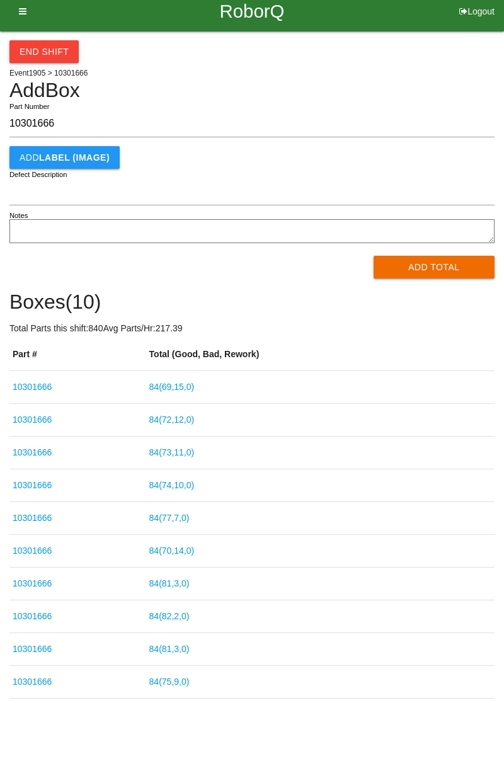
type input "10301666"
click at [408, 439] on td "84 ( 72 , 12 , 0 )" at bounding box center [320, 429] width 349 height 33
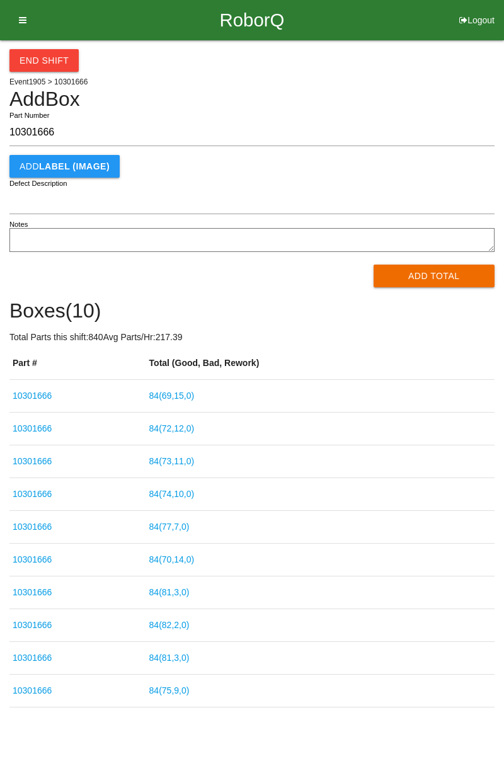
click at [302, 314] on h4 "Boxes ( 10 )" at bounding box center [251, 311] width 485 height 22
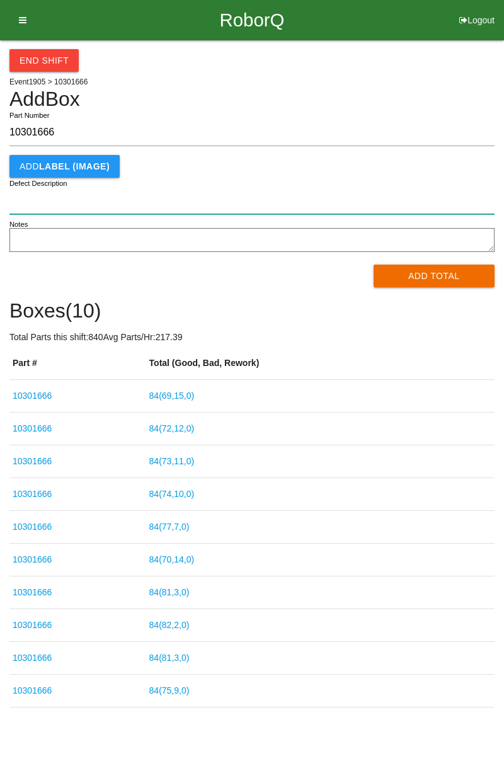
click at [493, 213] on input "Defect Description" at bounding box center [251, 200] width 485 height 27
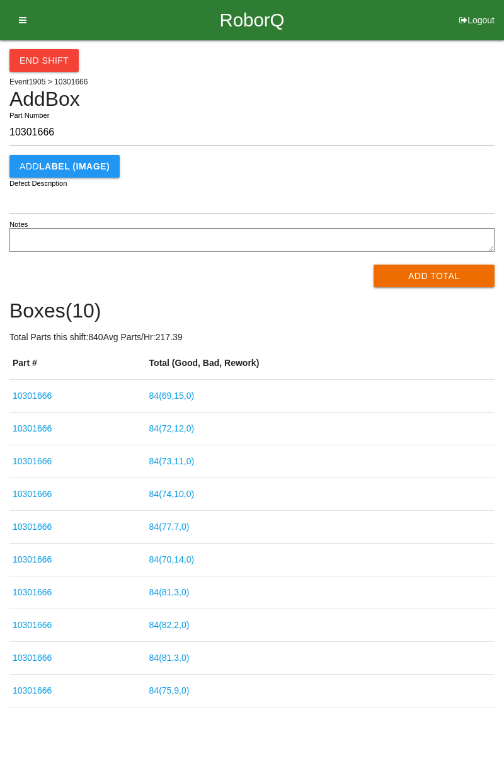
scroll to position [8, 0]
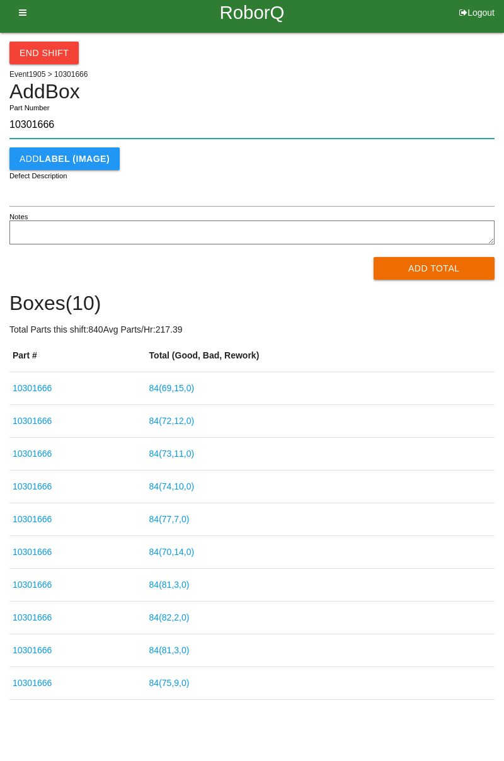
click at [492, 123] on input "10301666" at bounding box center [251, 125] width 485 height 27
